Goal: Navigation & Orientation: Find specific page/section

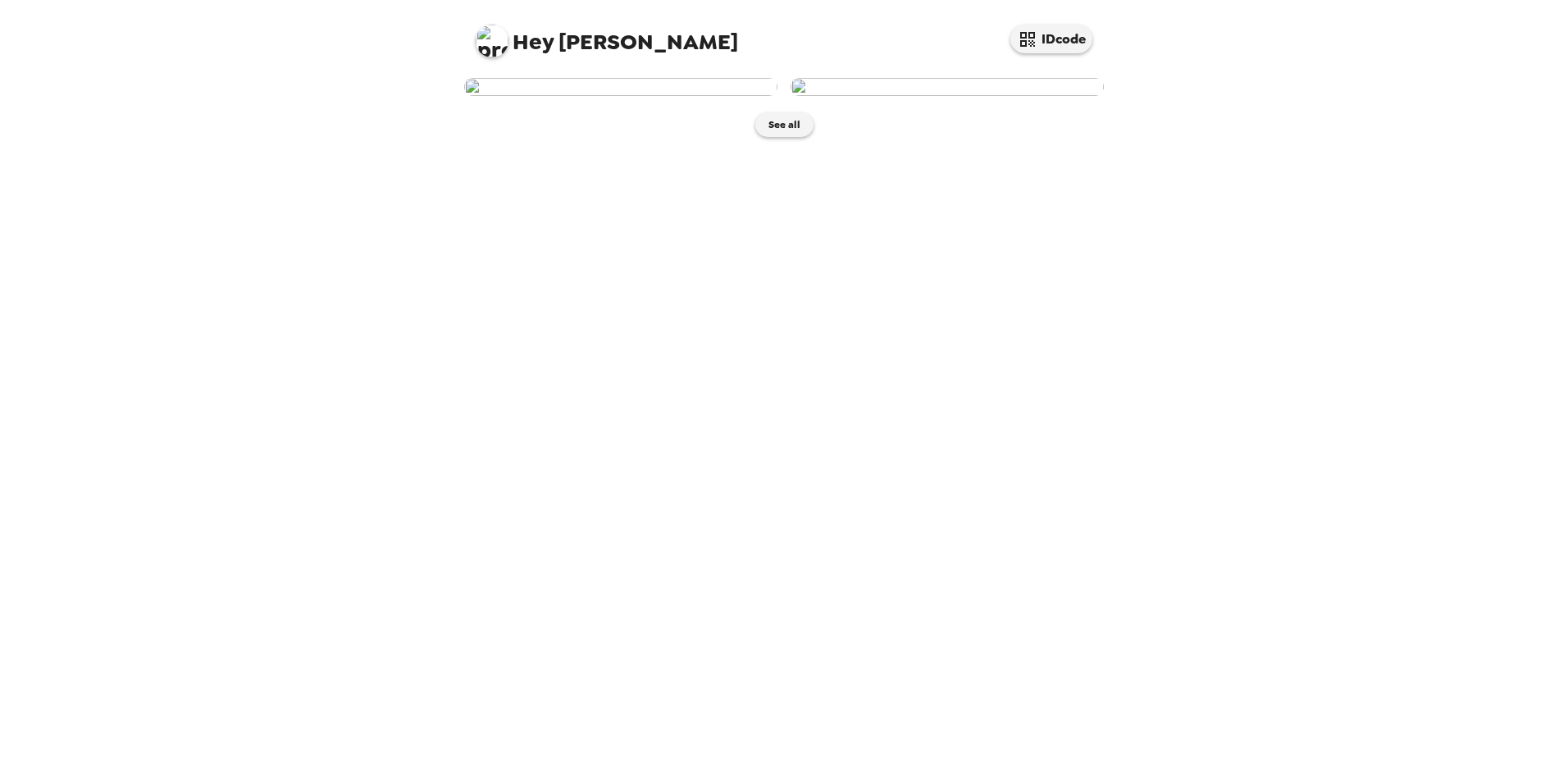
click at [952, 96] on img at bounding box center [947, 87] width 314 height 18
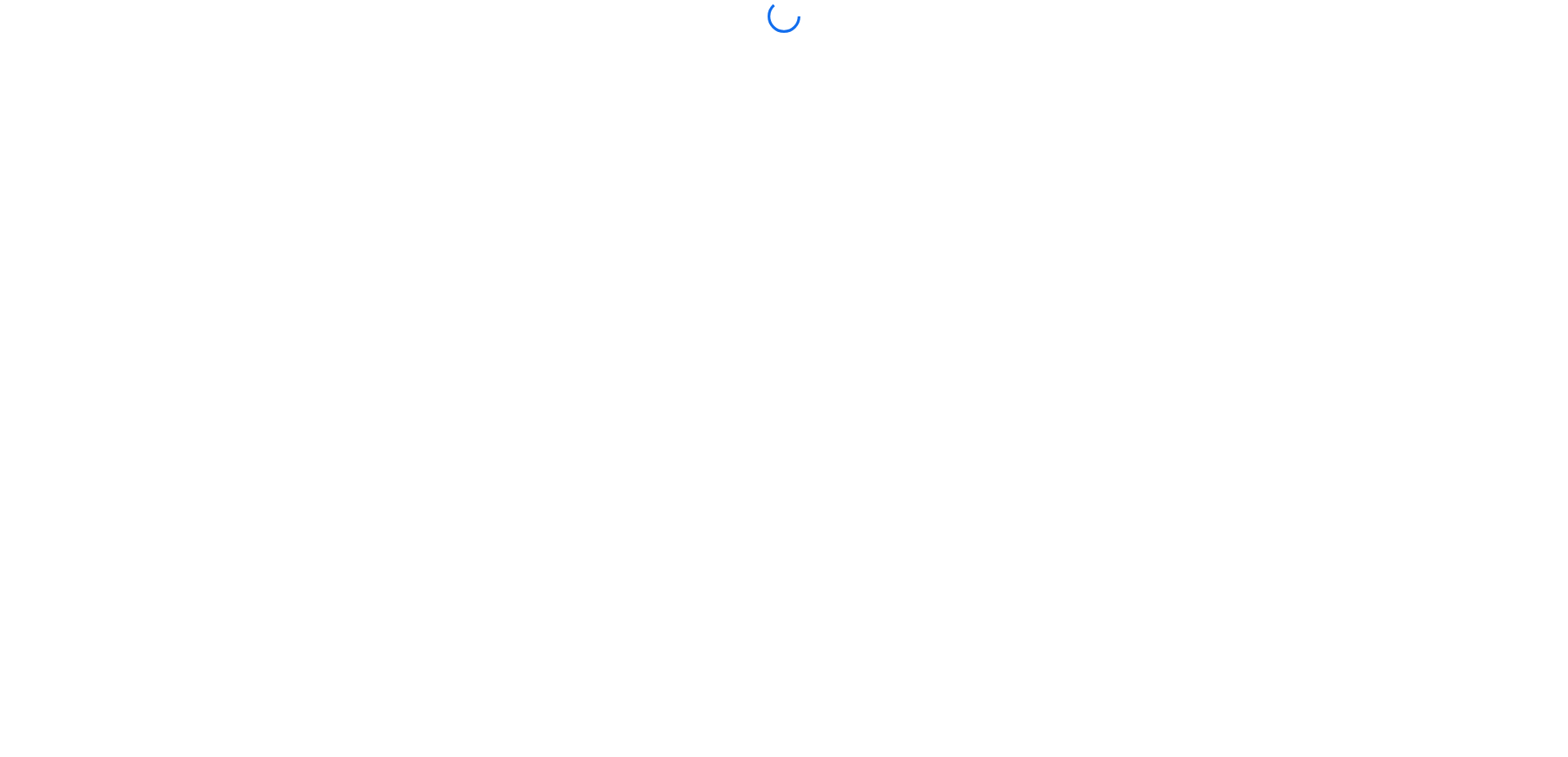
click at [952, 267] on body at bounding box center [784, 378] width 1568 height 757
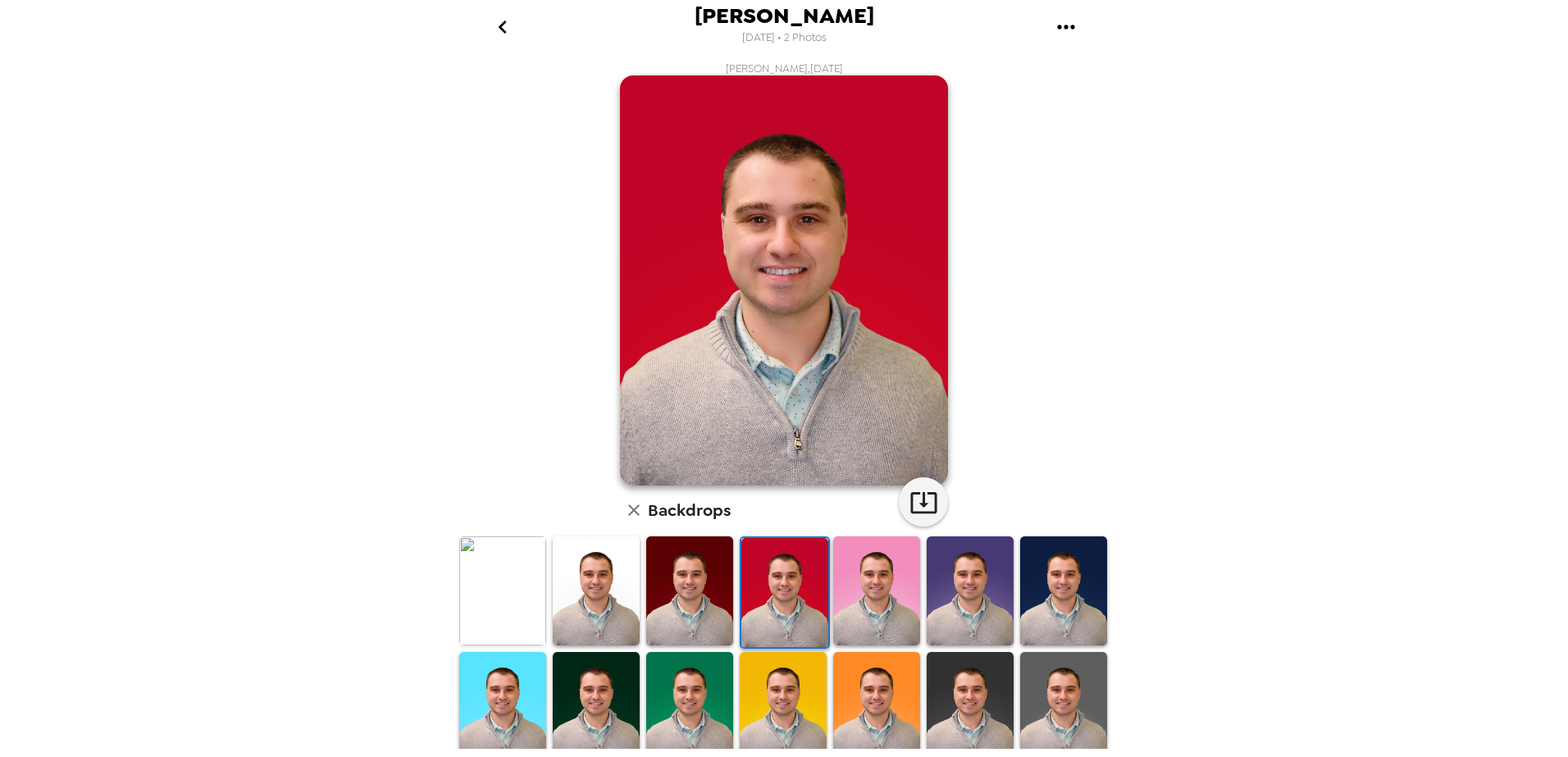
click at [788, 275] on img at bounding box center [784, 280] width 328 height 410
click at [494, 25] on icon "go back" at bounding box center [503, 27] width 27 height 27
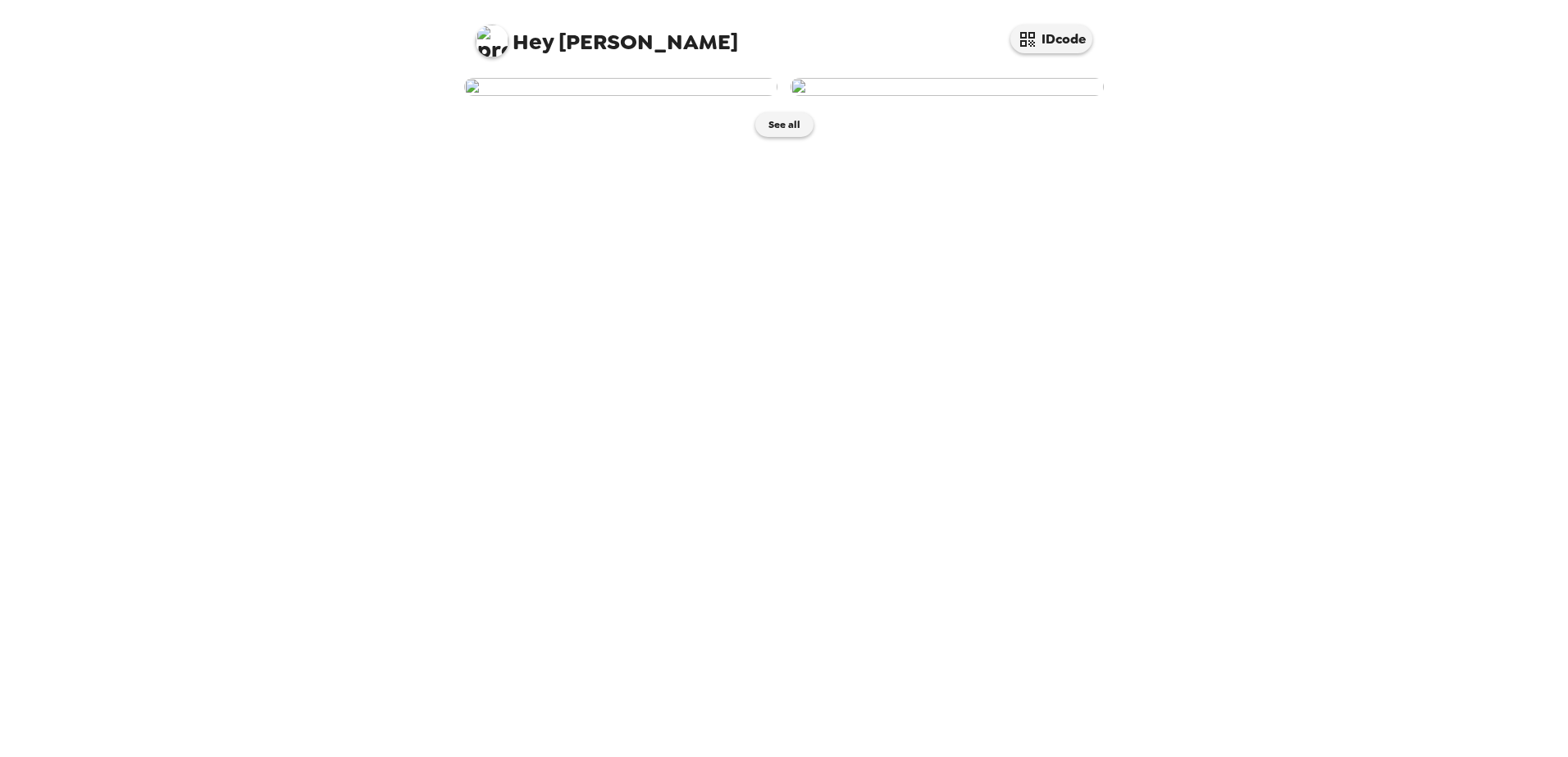
click at [496, 38] on img at bounding box center [492, 41] width 33 height 33
click at [434, 32] on div at bounding box center [784, 378] width 1568 height 757
drag, startPoint x: 789, startPoint y: 61, endPoint x: 963, endPoint y: 56, distance: 174.1
click at [794, 60] on div "Hey [PERSON_NAME] IDcode" at bounding box center [784, 35] width 656 height 69
click at [1058, 46] on button "IDcode" at bounding box center [1051, 39] width 82 height 29
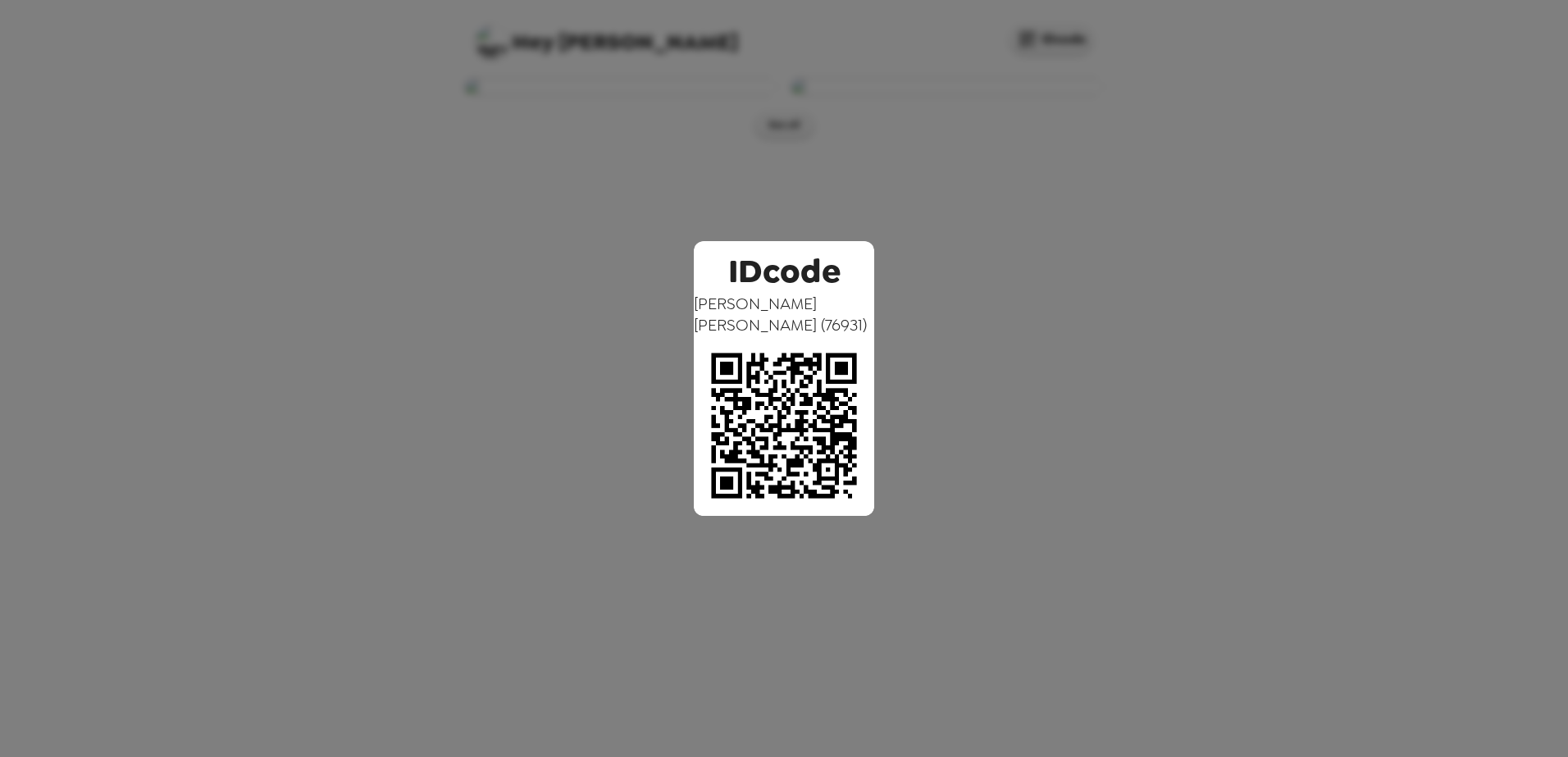
click at [957, 204] on div "IDcode [PERSON_NAME] ( 76931 )" at bounding box center [784, 378] width 1568 height 757
